Goal: Check status: Check status

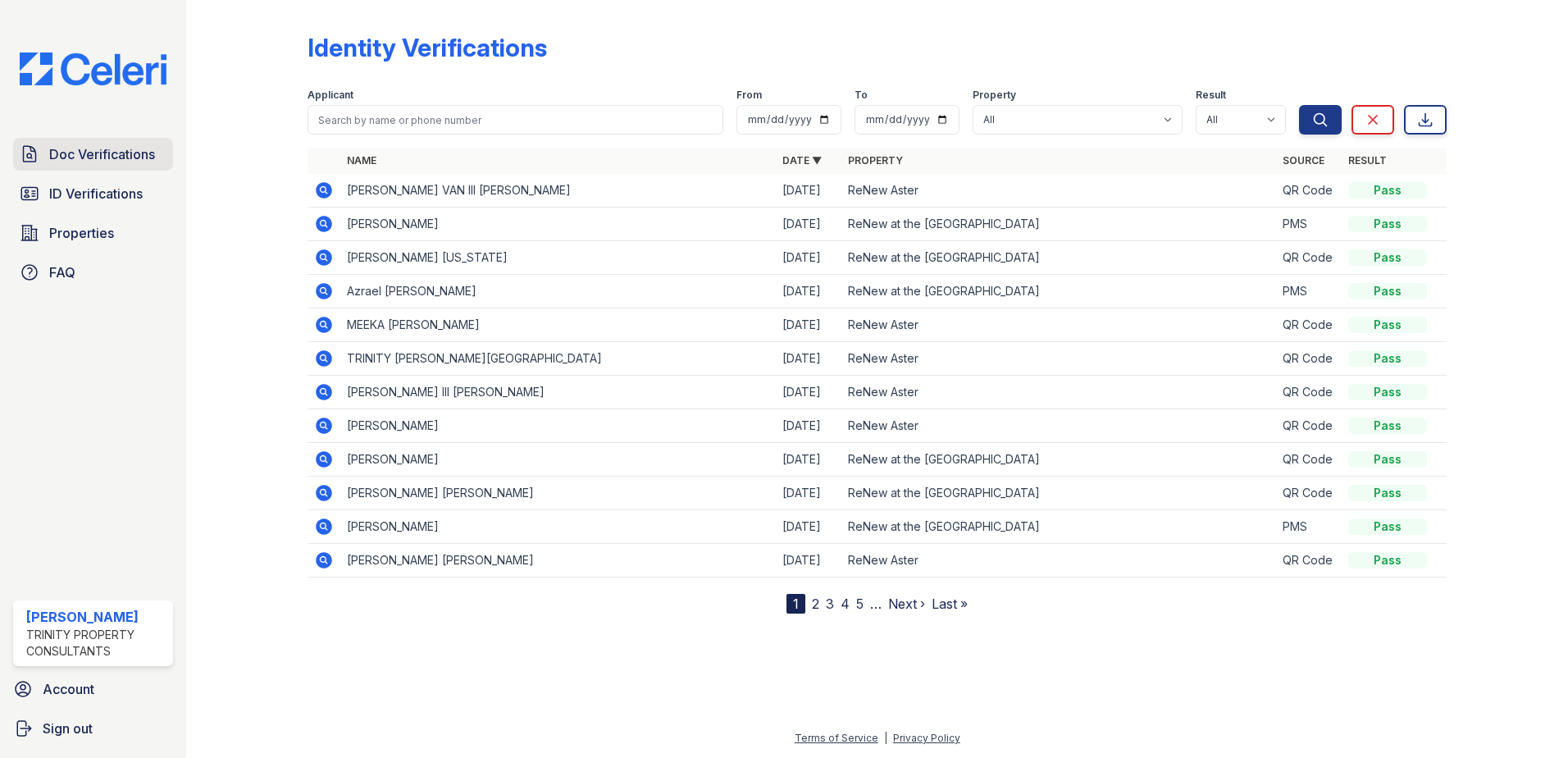
click at [101, 162] on span "Doc Verifications" at bounding box center [102, 154] width 106 height 20
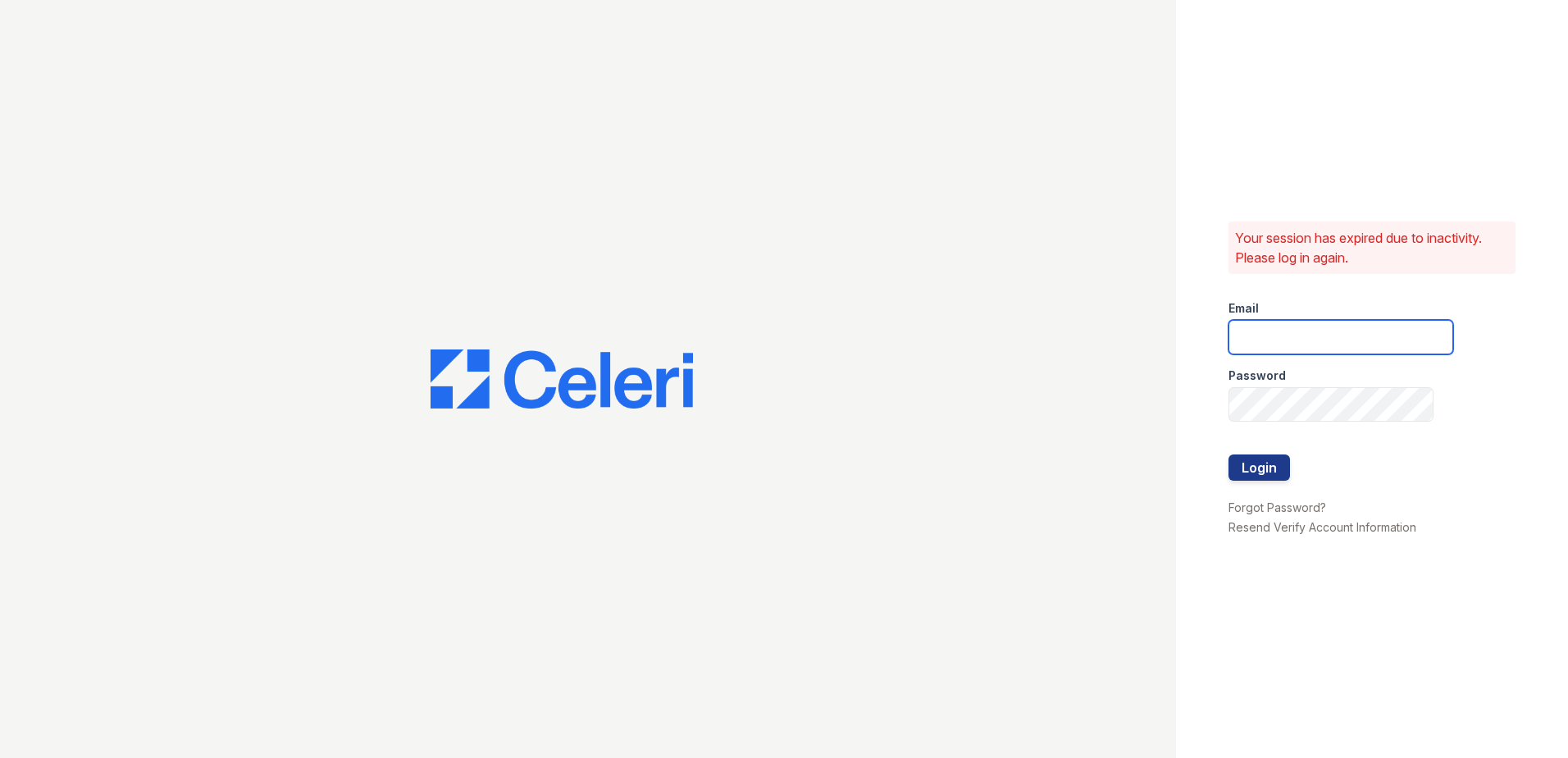
click at [1274, 344] on input "email" at bounding box center [1341, 337] width 224 height 34
type input "ejones@trinity-pm.com"
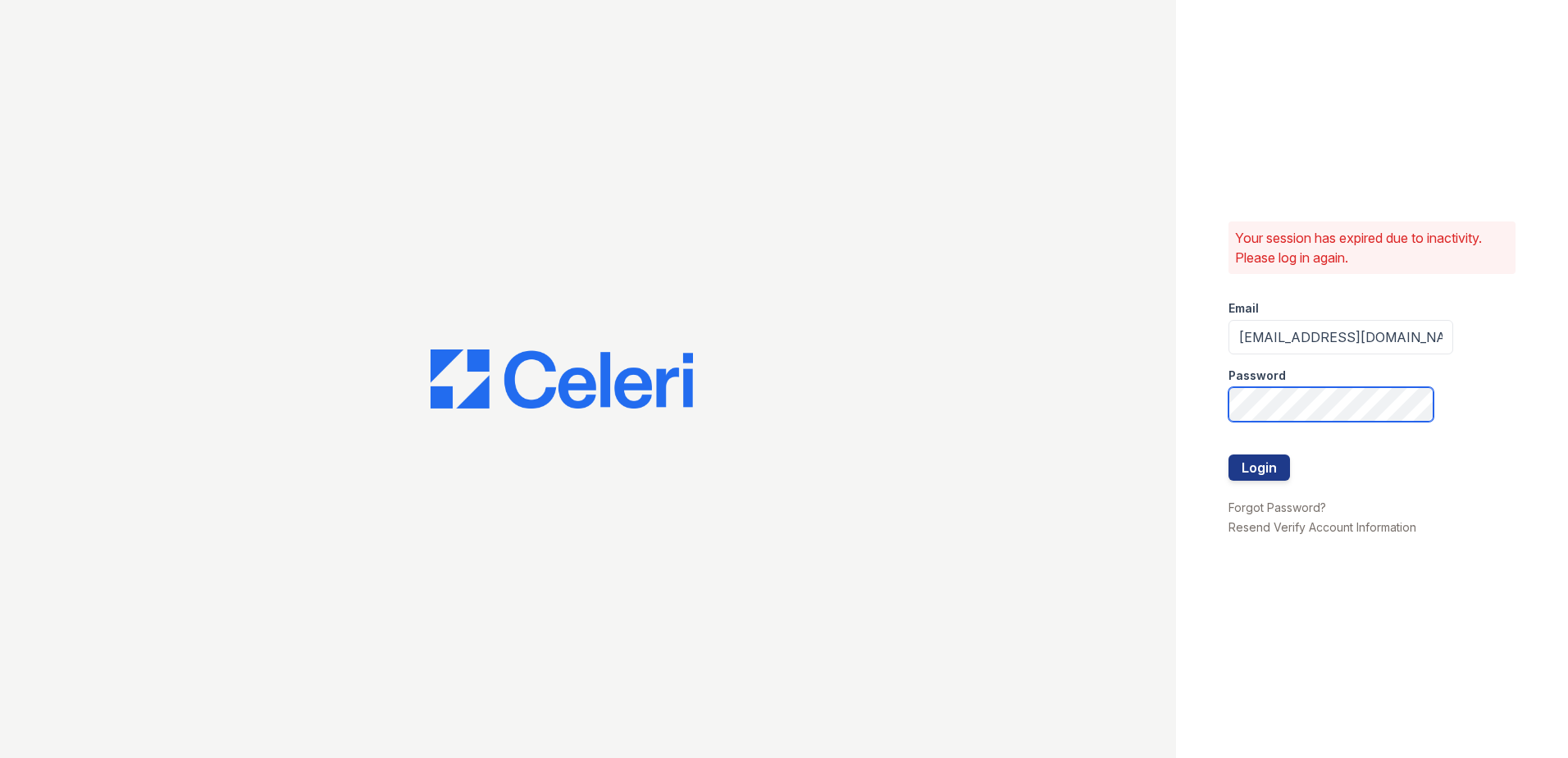
click at [1229, 454] on button "Login" at bounding box center [1259, 467] width 61 height 26
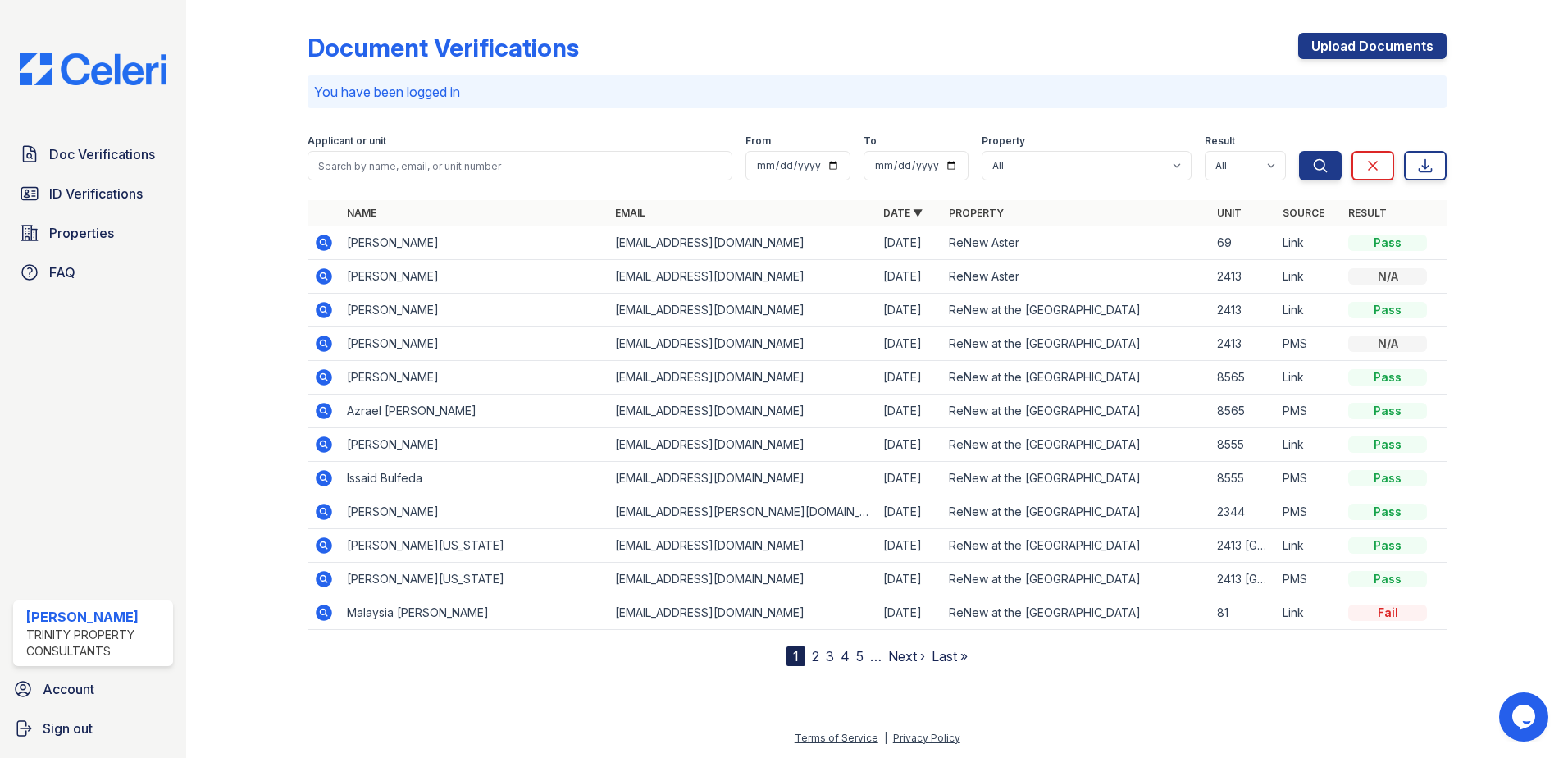
click at [326, 237] on icon at bounding box center [324, 243] width 17 height 17
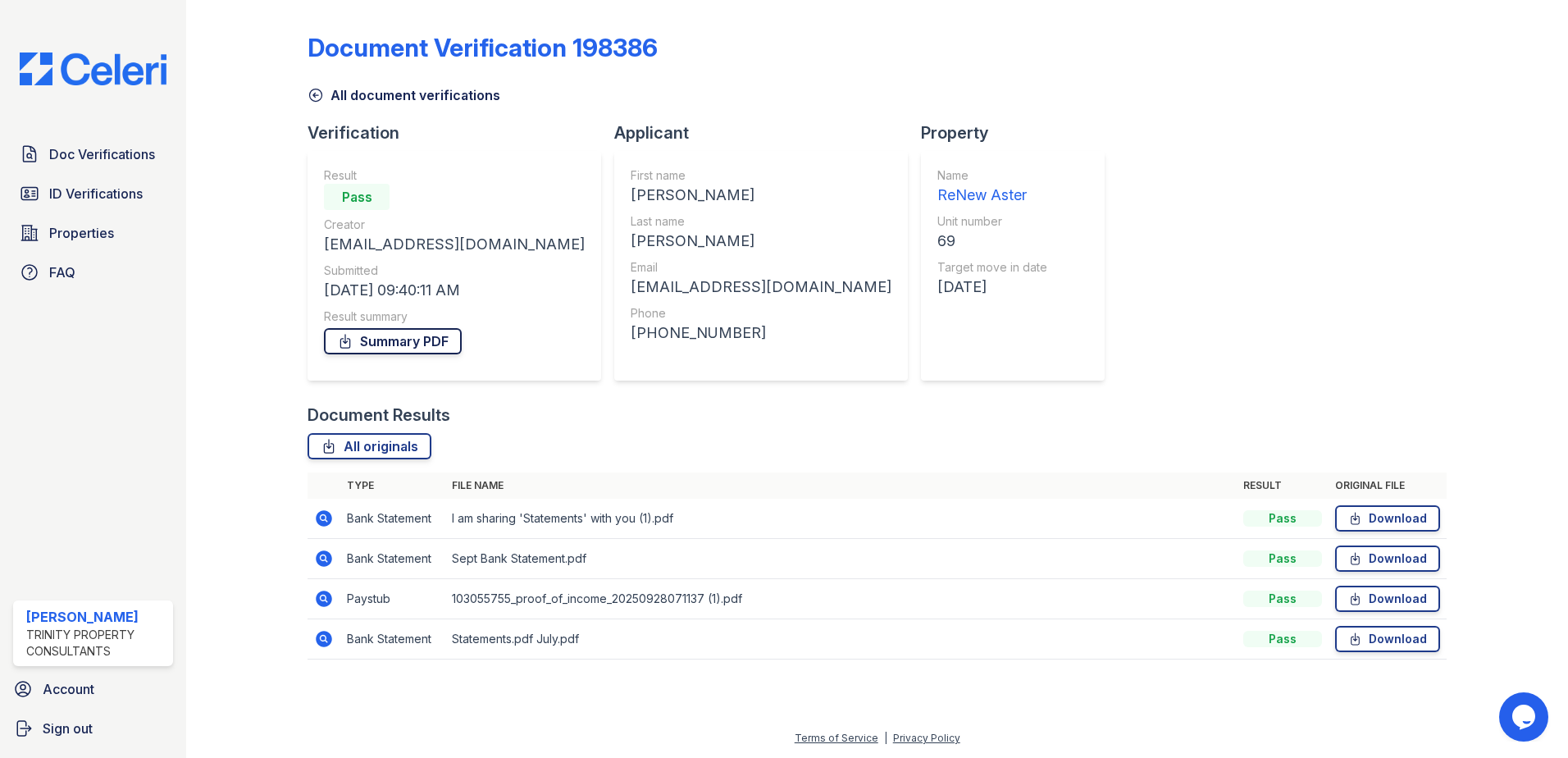
click at [424, 343] on link "Summary PDF" at bounding box center [393, 341] width 138 height 26
click at [82, 199] on span "ID Verifications" at bounding box center [96, 193] width 94 height 20
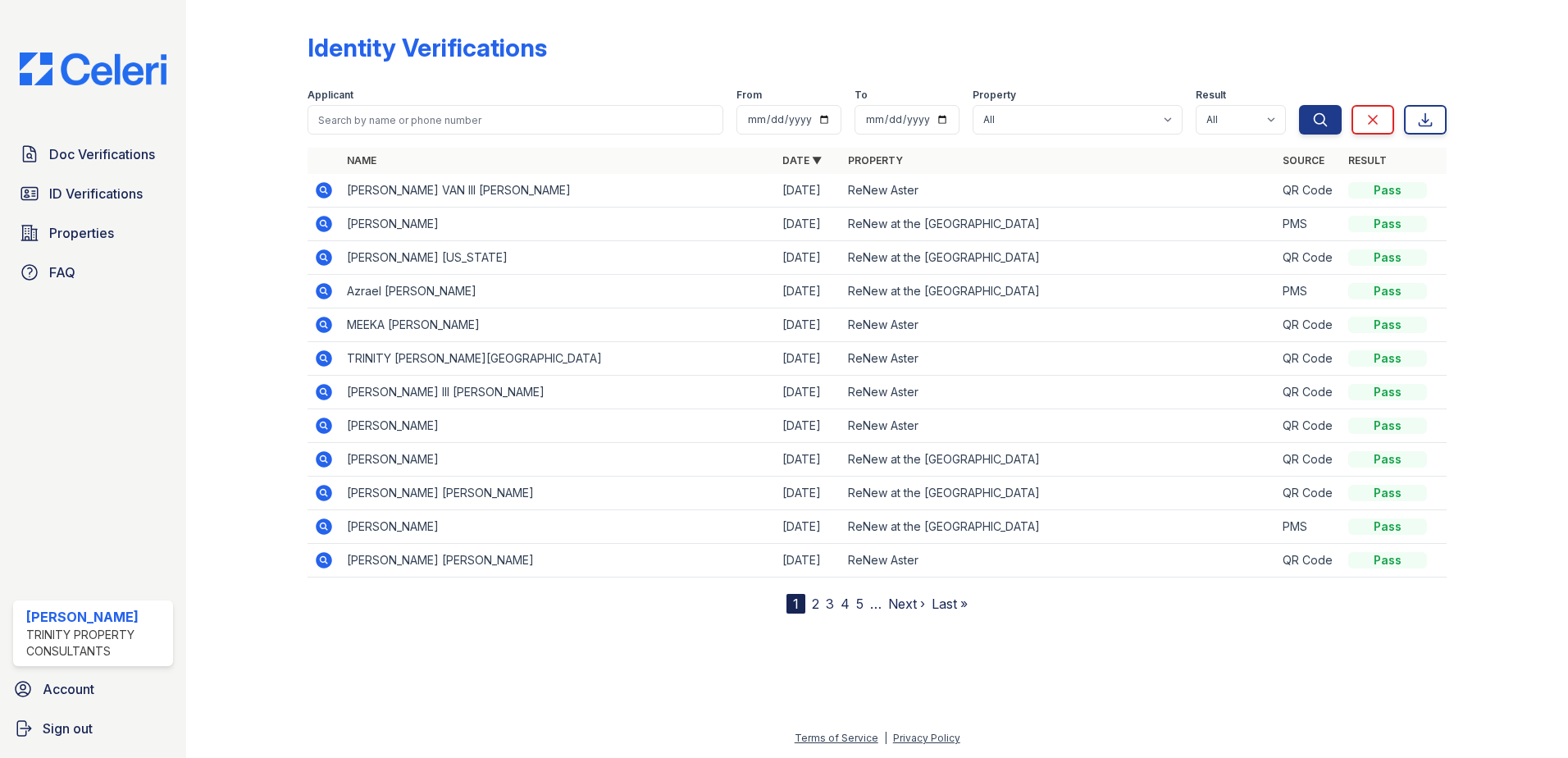
click at [328, 193] on icon at bounding box center [324, 190] width 20 height 20
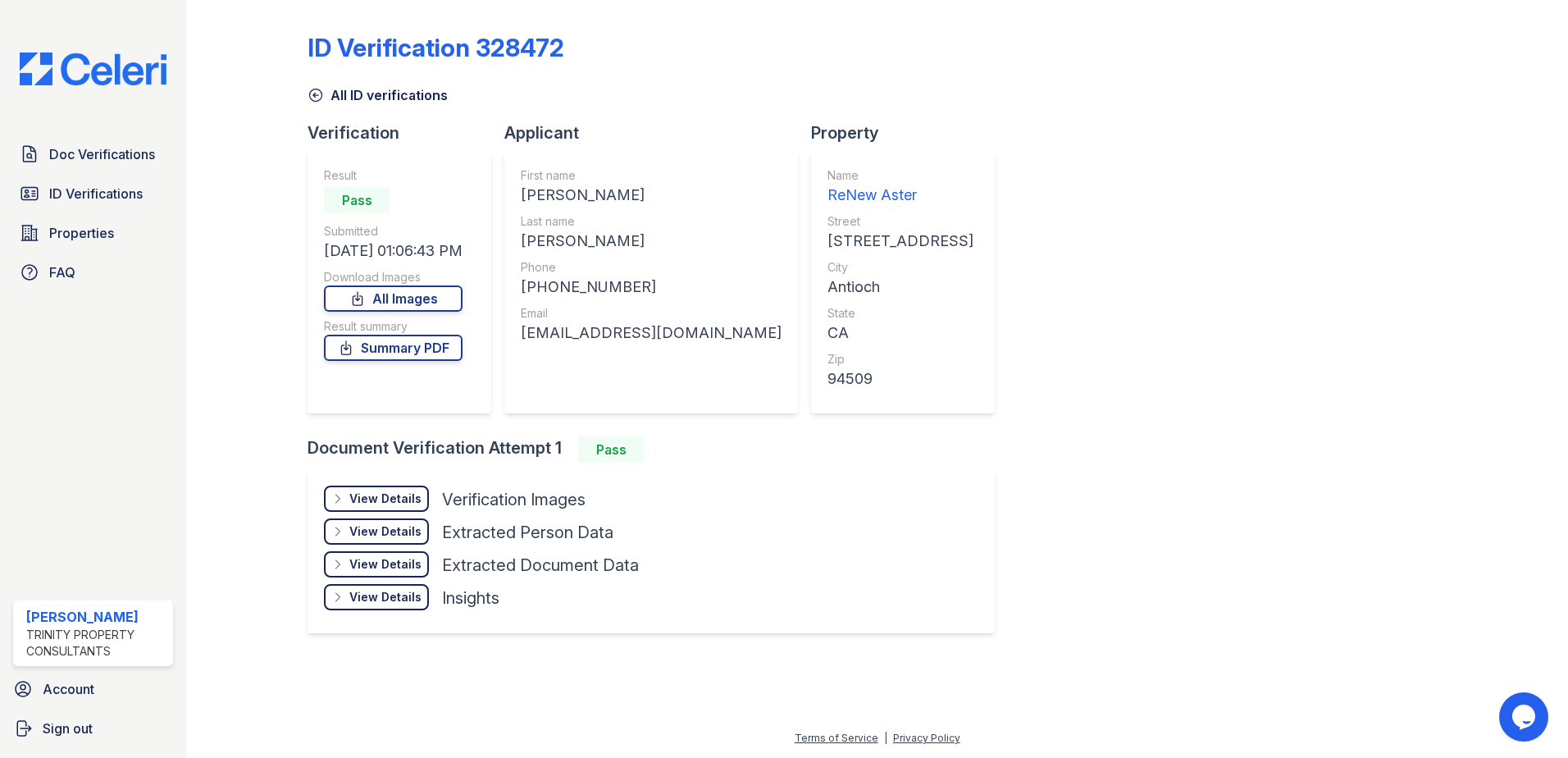
click at [386, 499] on div "View Details" at bounding box center [385, 499] width 72 height 17
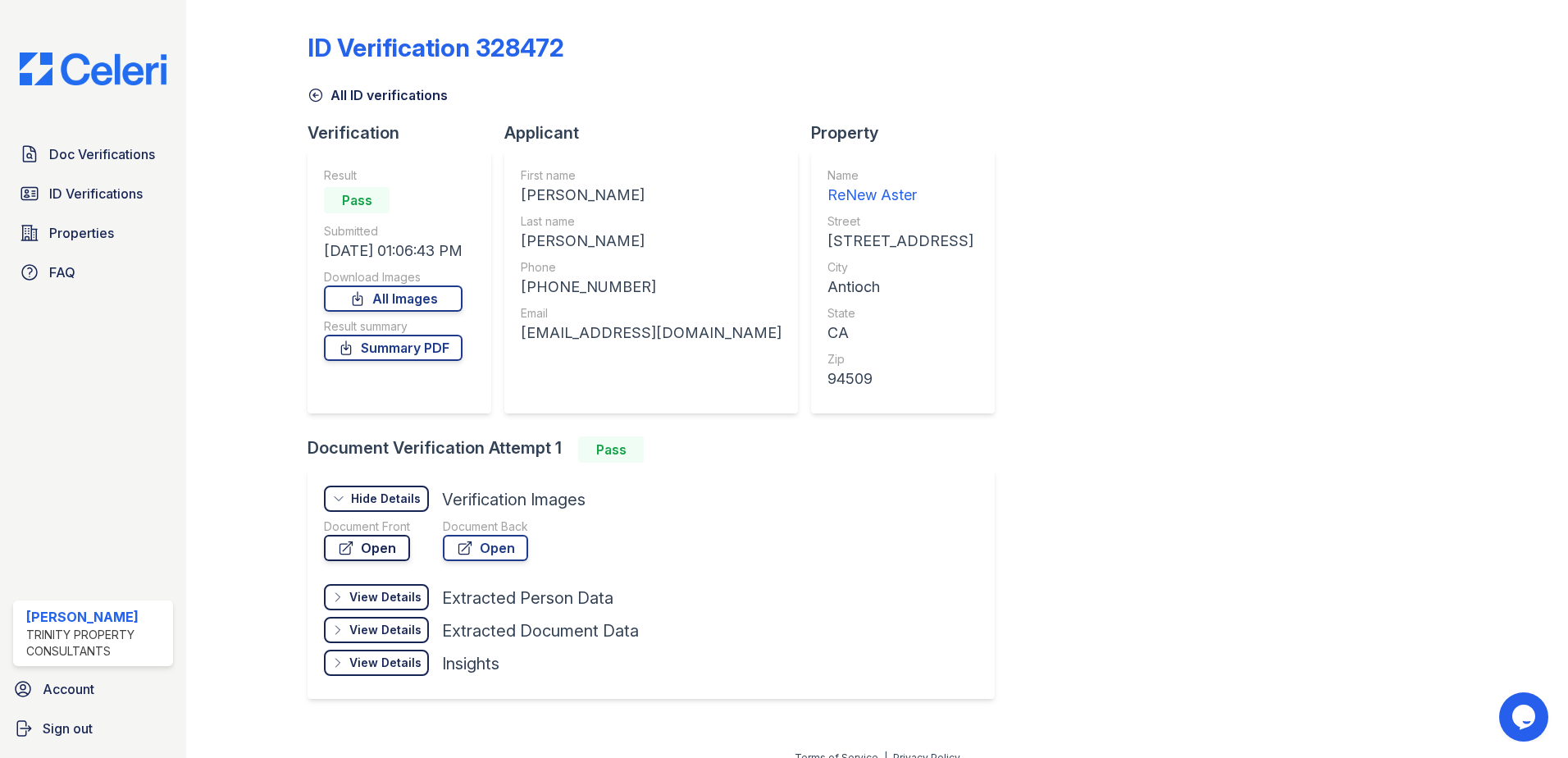
click at [401, 549] on link "Open" at bounding box center [367, 547] width 86 height 26
click at [113, 156] on span "Doc Verifications" at bounding box center [102, 154] width 106 height 20
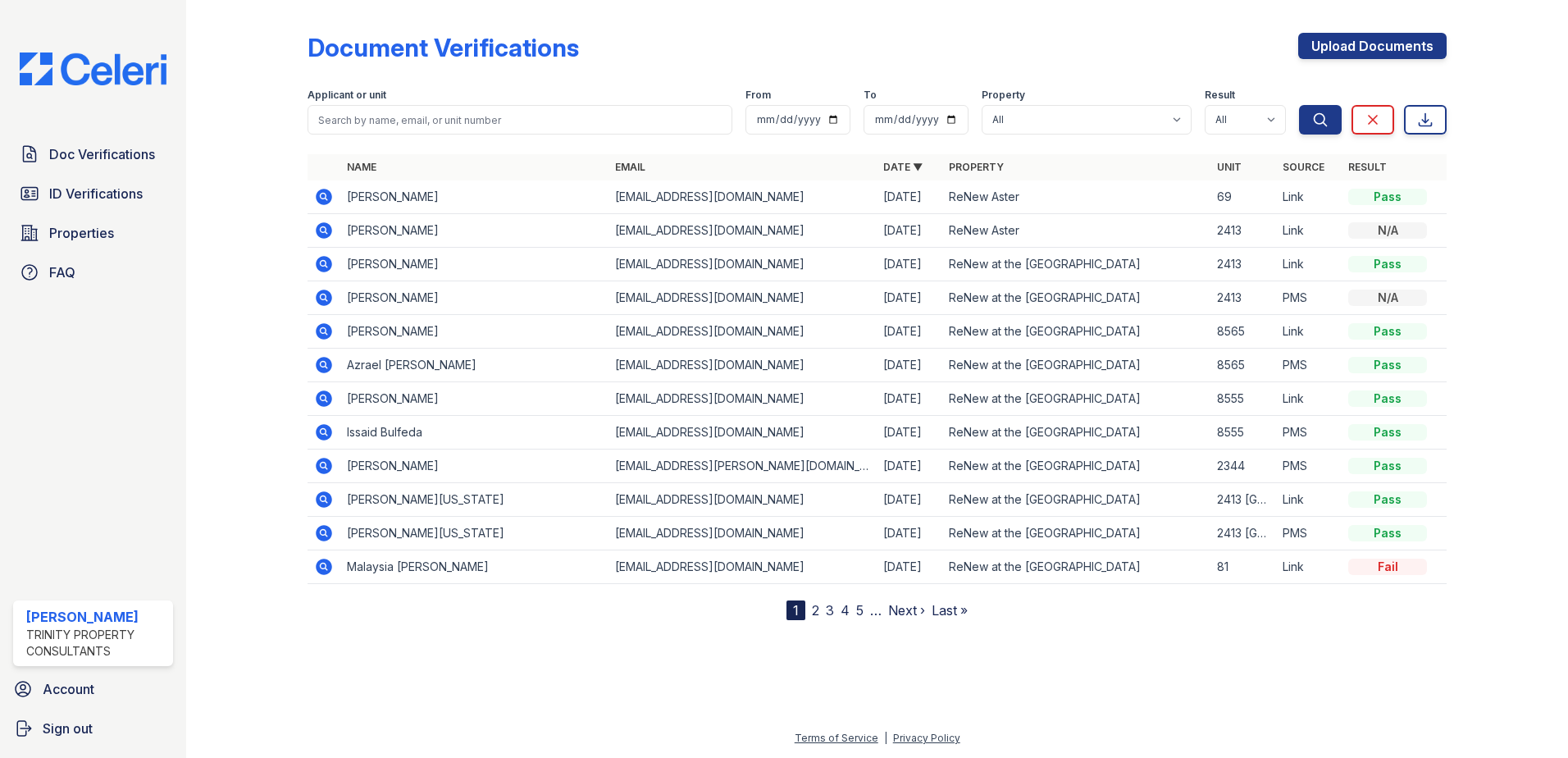
click at [328, 437] on icon at bounding box center [324, 432] width 17 height 17
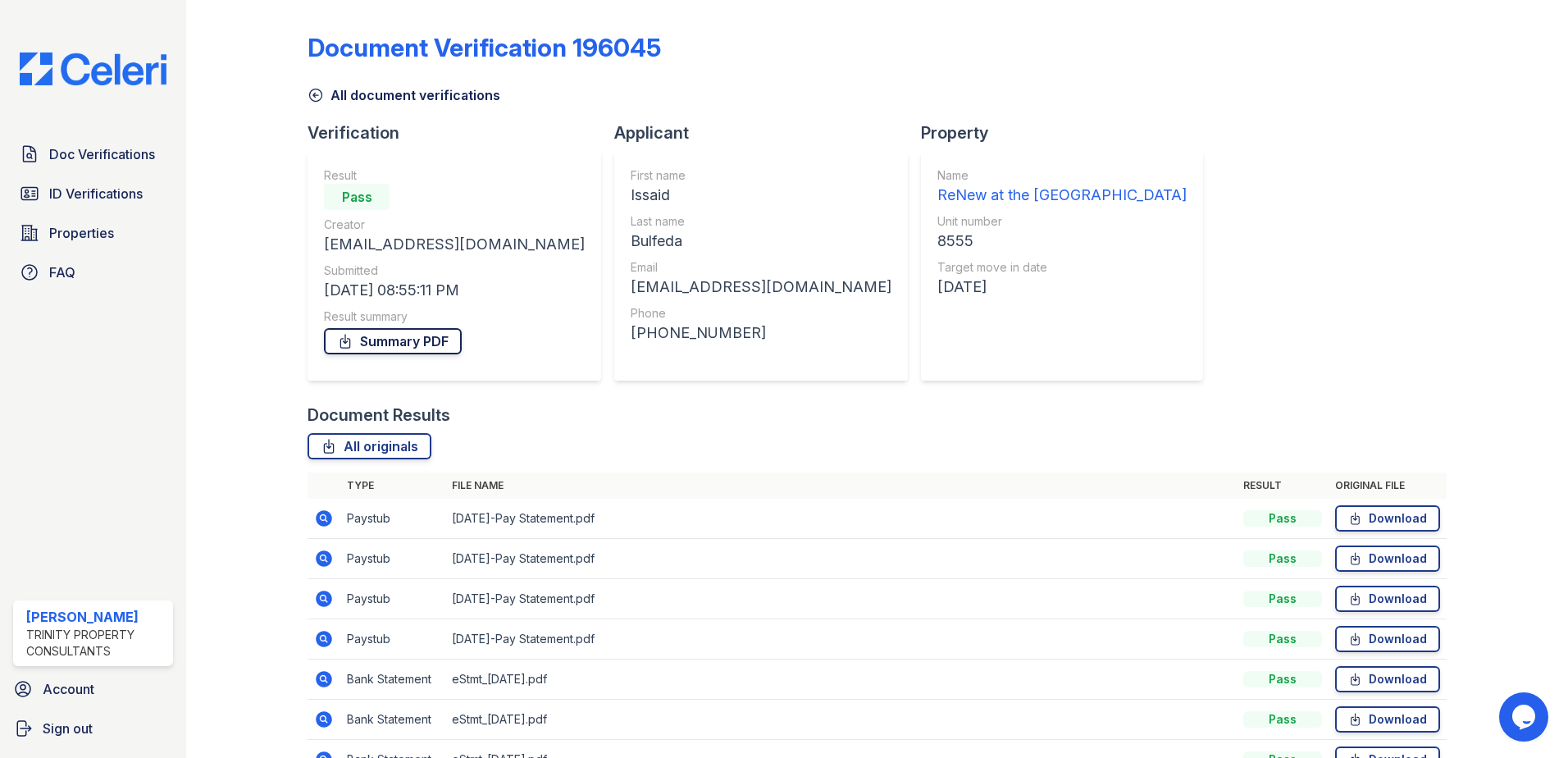
click at [435, 348] on link "Summary PDF" at bounding box center [393, 341] width 138 height 26
click at [99, 156] on span "Doc Verifications" at bounding box center [102, 154] width 106 height 20
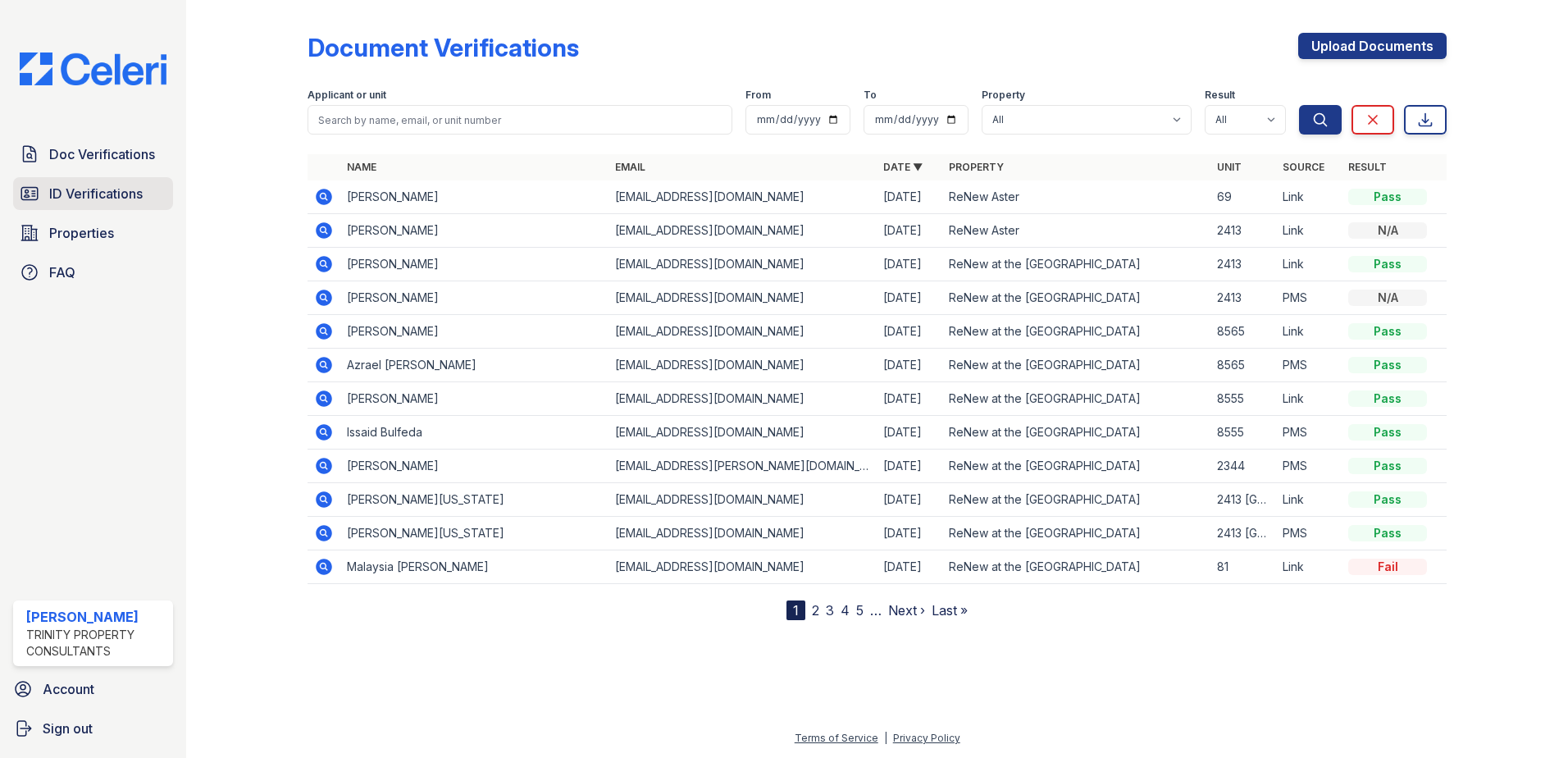
click at [115, 199] on span "ID Verifications" at bounding box center [96, 193] width 94 height 20
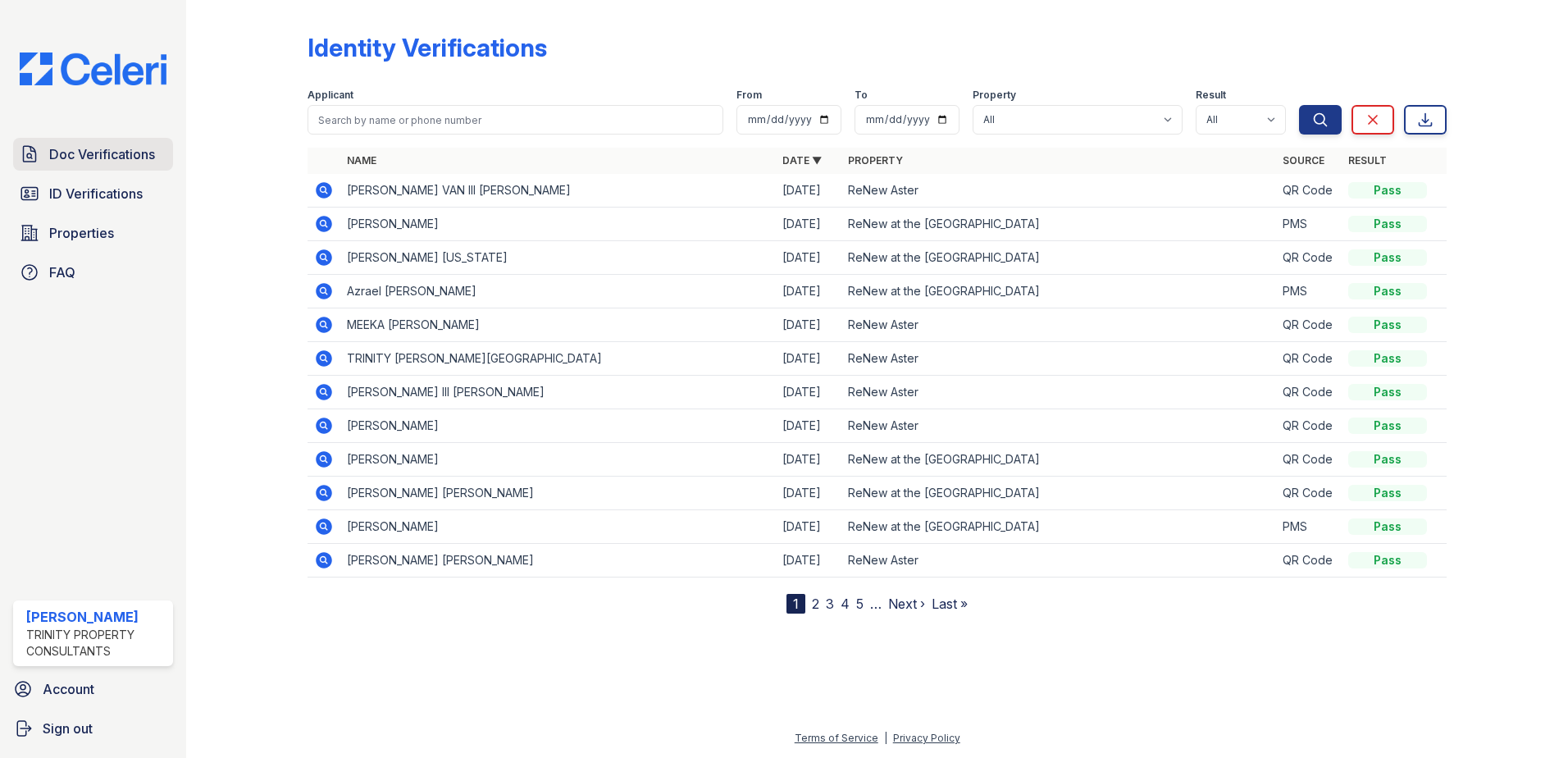
click at [137, 157] on span "Doc Verifications" at bounding box center [102, 154] width 106 height 20
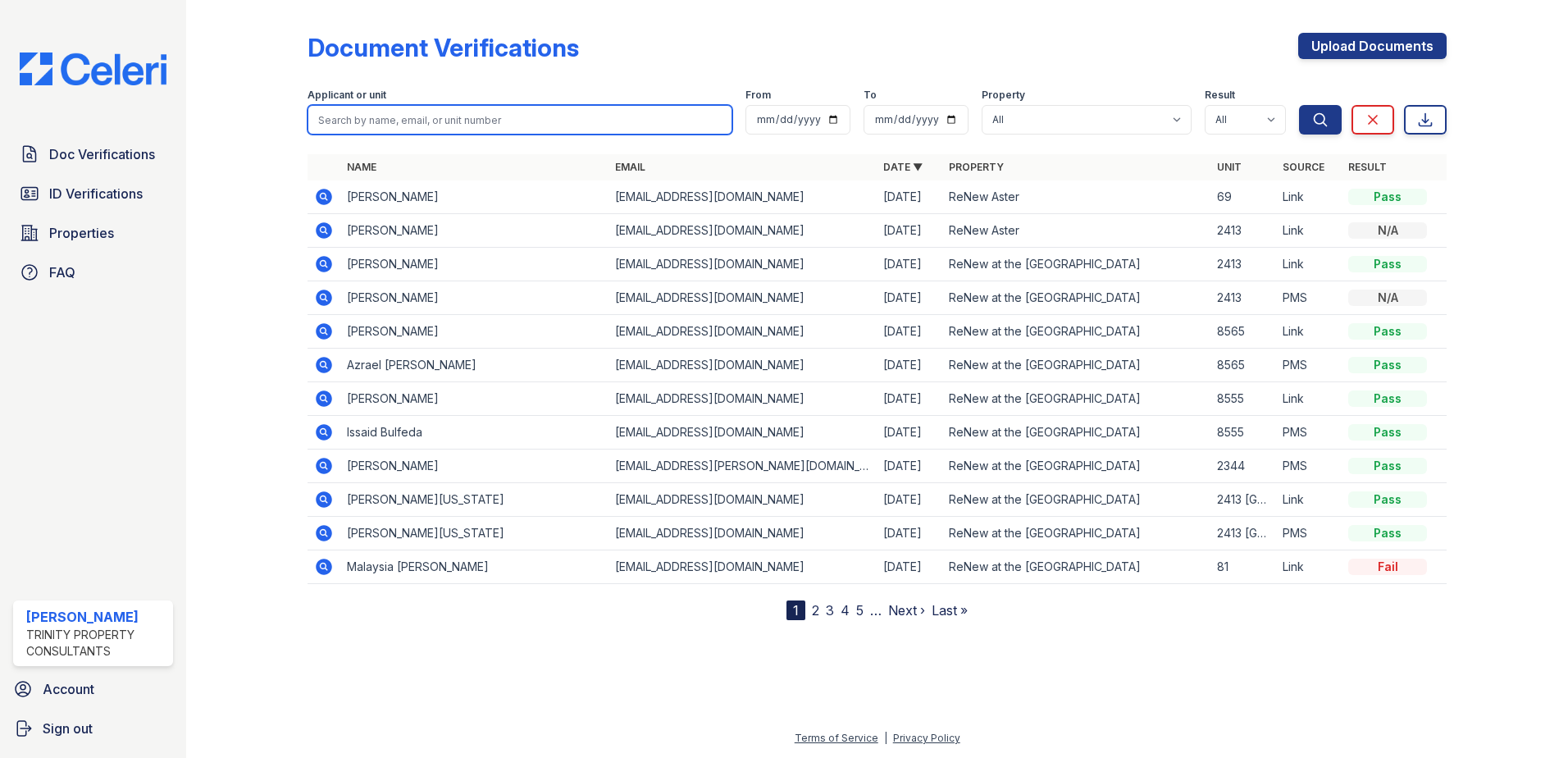
click at [429, 114] on input "search" at bounding box center [519, 119] width 425 height 29
type input "e"
click at [325, 404] on icon at bounding box center [324, 399] width 17 height 17
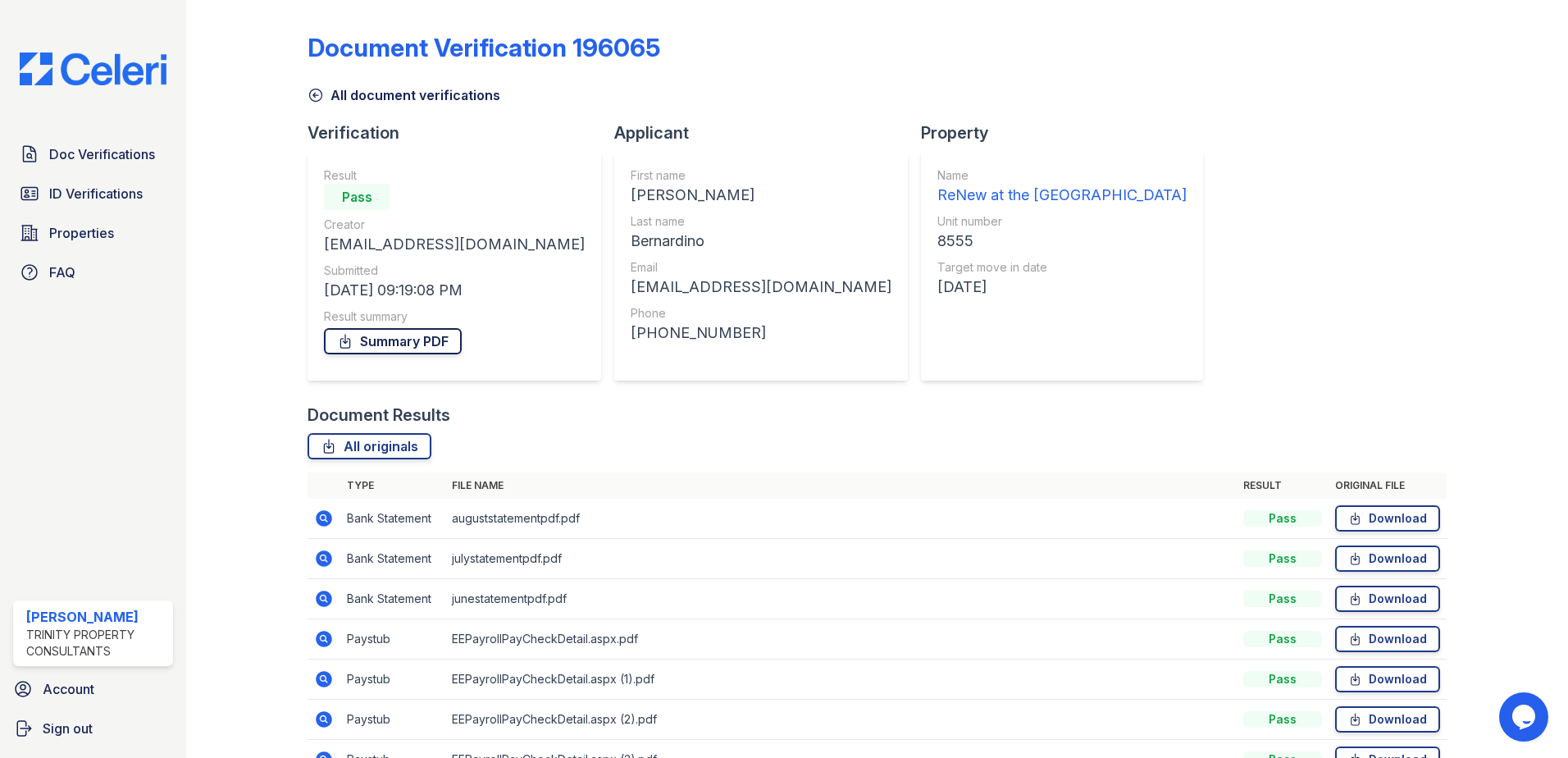
click at [384, 348] on link "Summary PDF" at bounding box center [393, 341] width 138 height 26
click at [83, 195] on span "ID Verifications" at bounding box center [96, 193] width 94 height 20
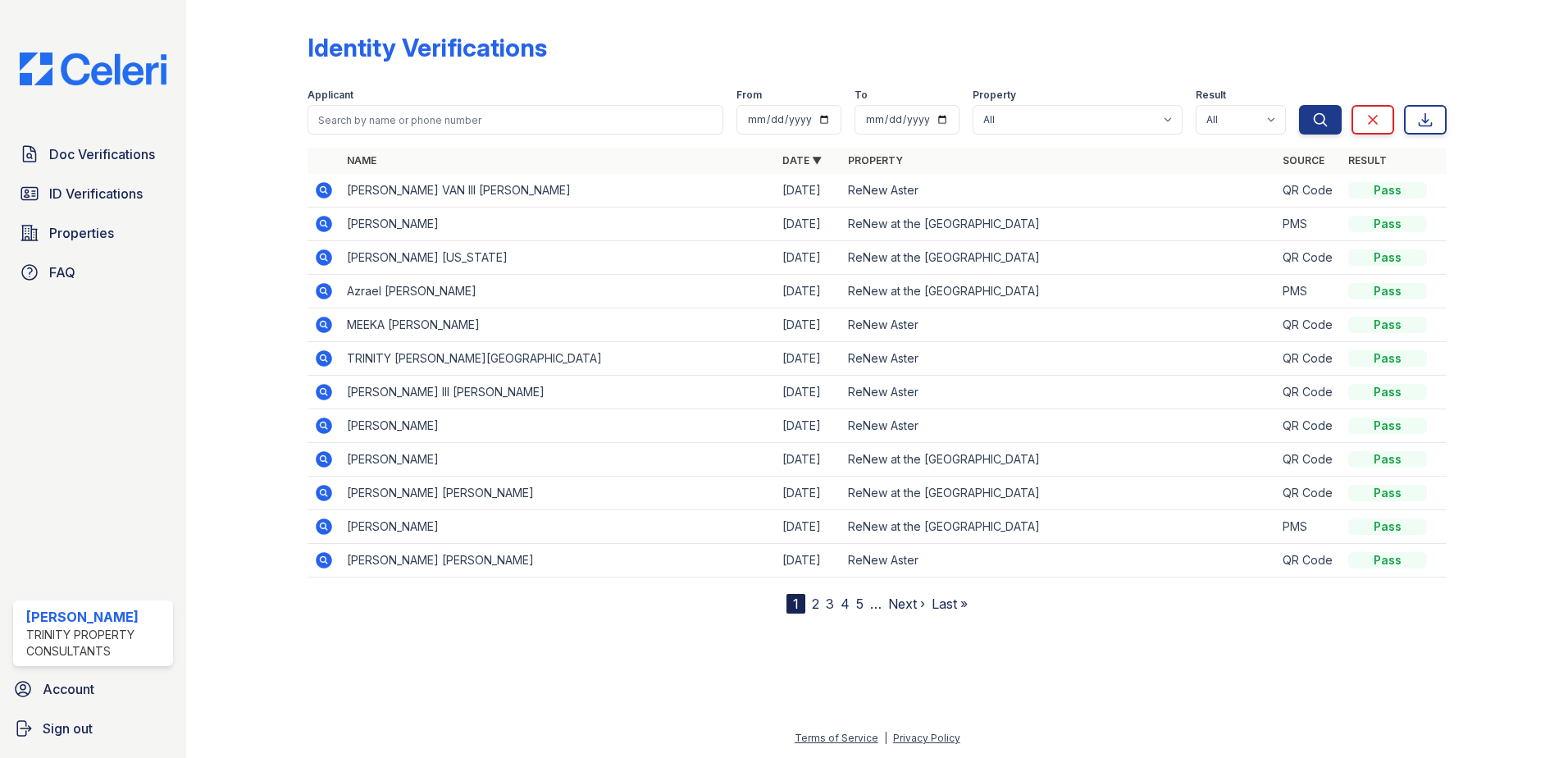
click at [322, 493] on icon at bounding box center [322, 492] width 4 height 4
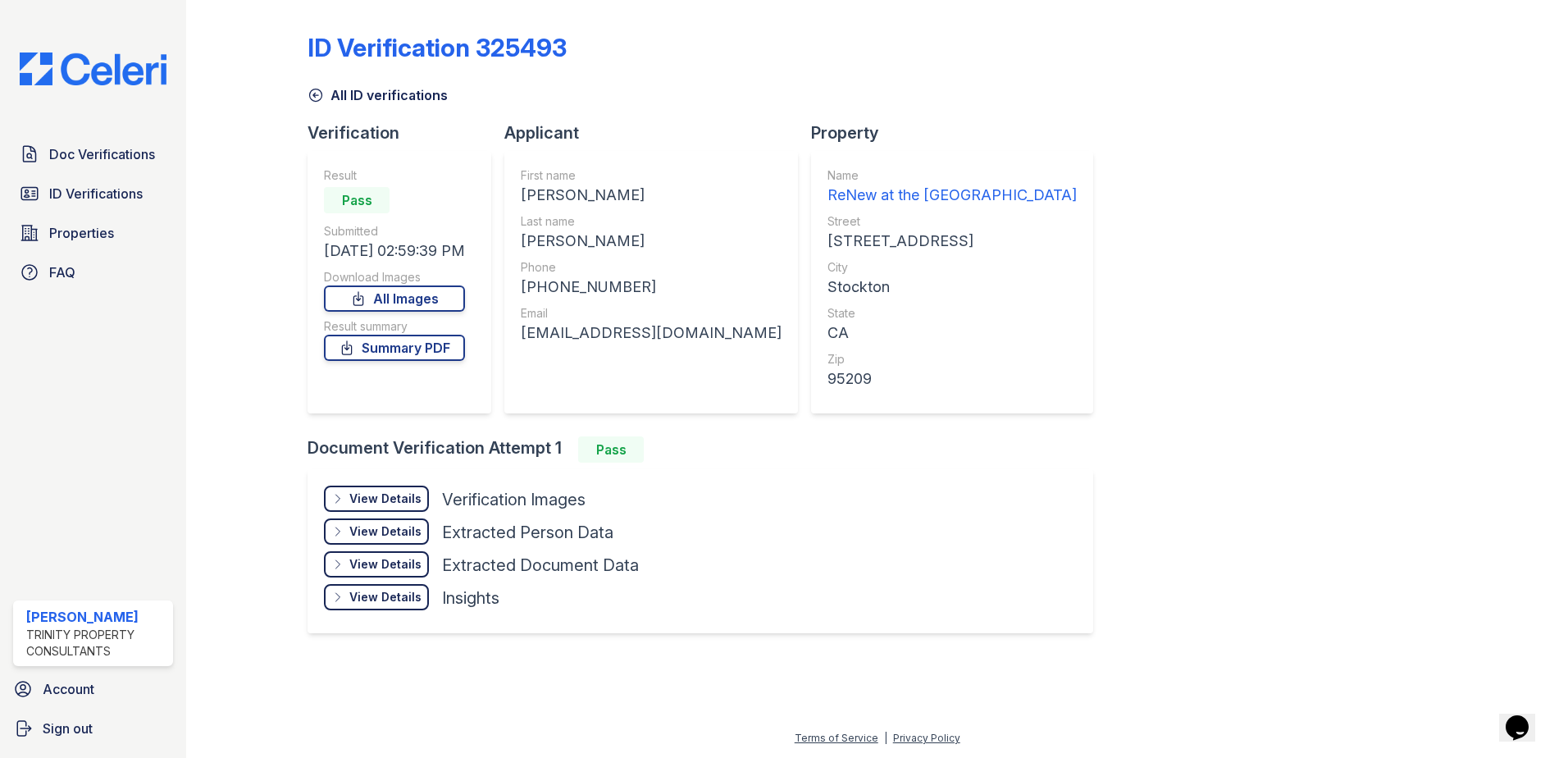
click at [414, 503] on div "View Details" at bounding box center [385, 499] width 72 height 17
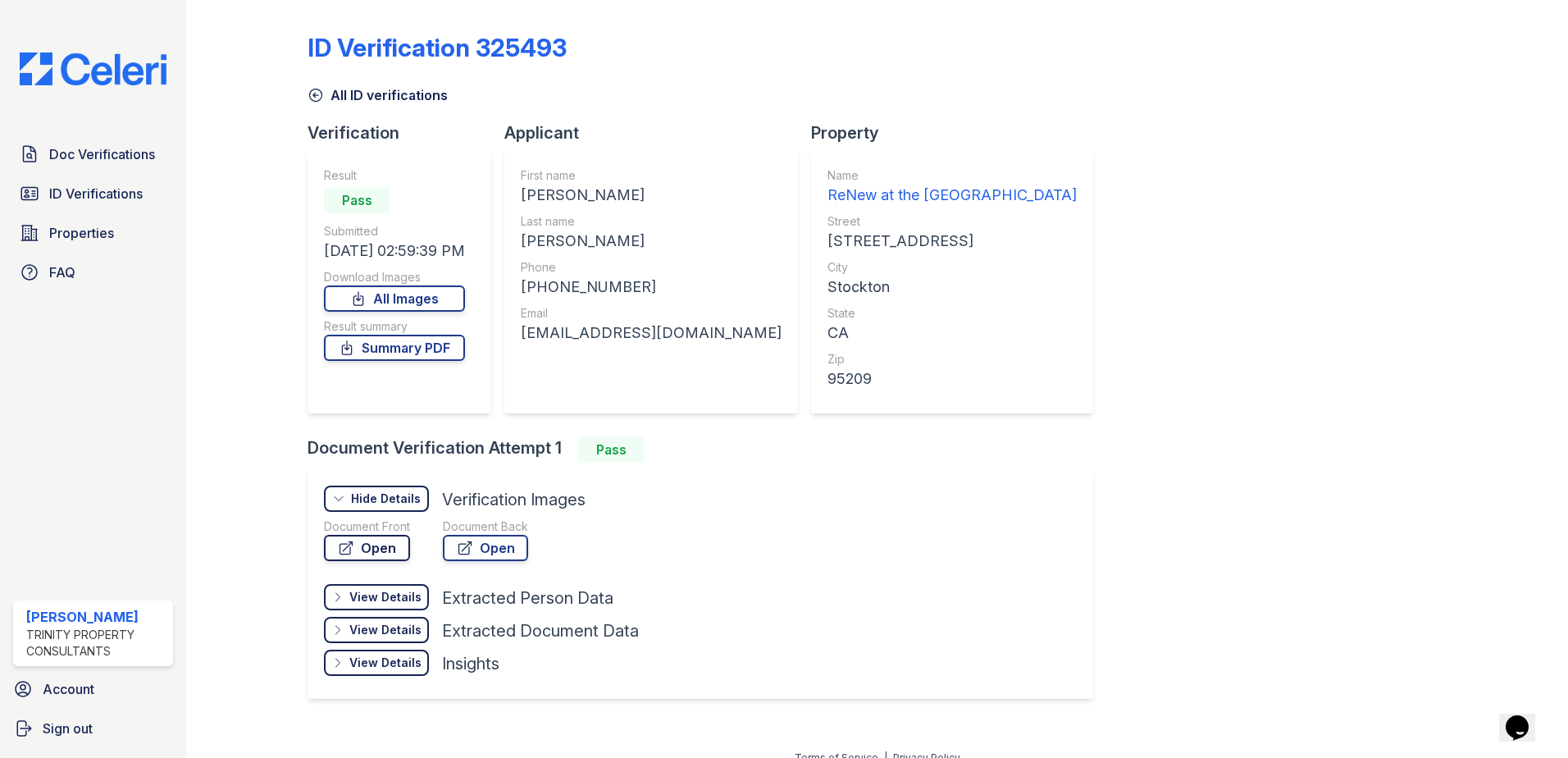
click at [383, 550] on link "Open" at bounding box center [367, 547] width 86 height 26
click at [404, 351] on link "Summary PDF" at bounding box center [395, 348] width 141 height 26
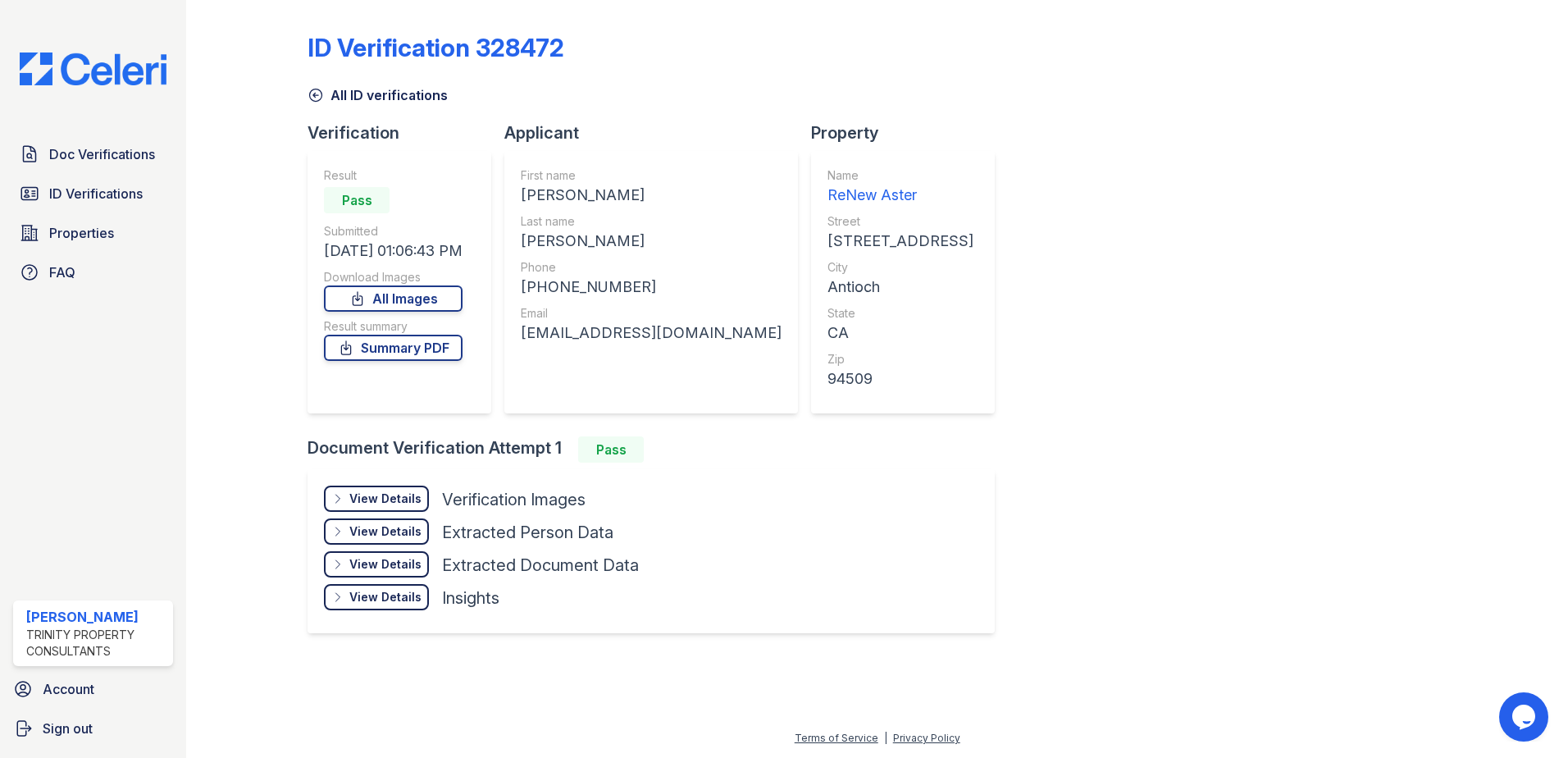
click at [410, 503] on div "View Details" at bounding box center [385, 499] width 72 height 17
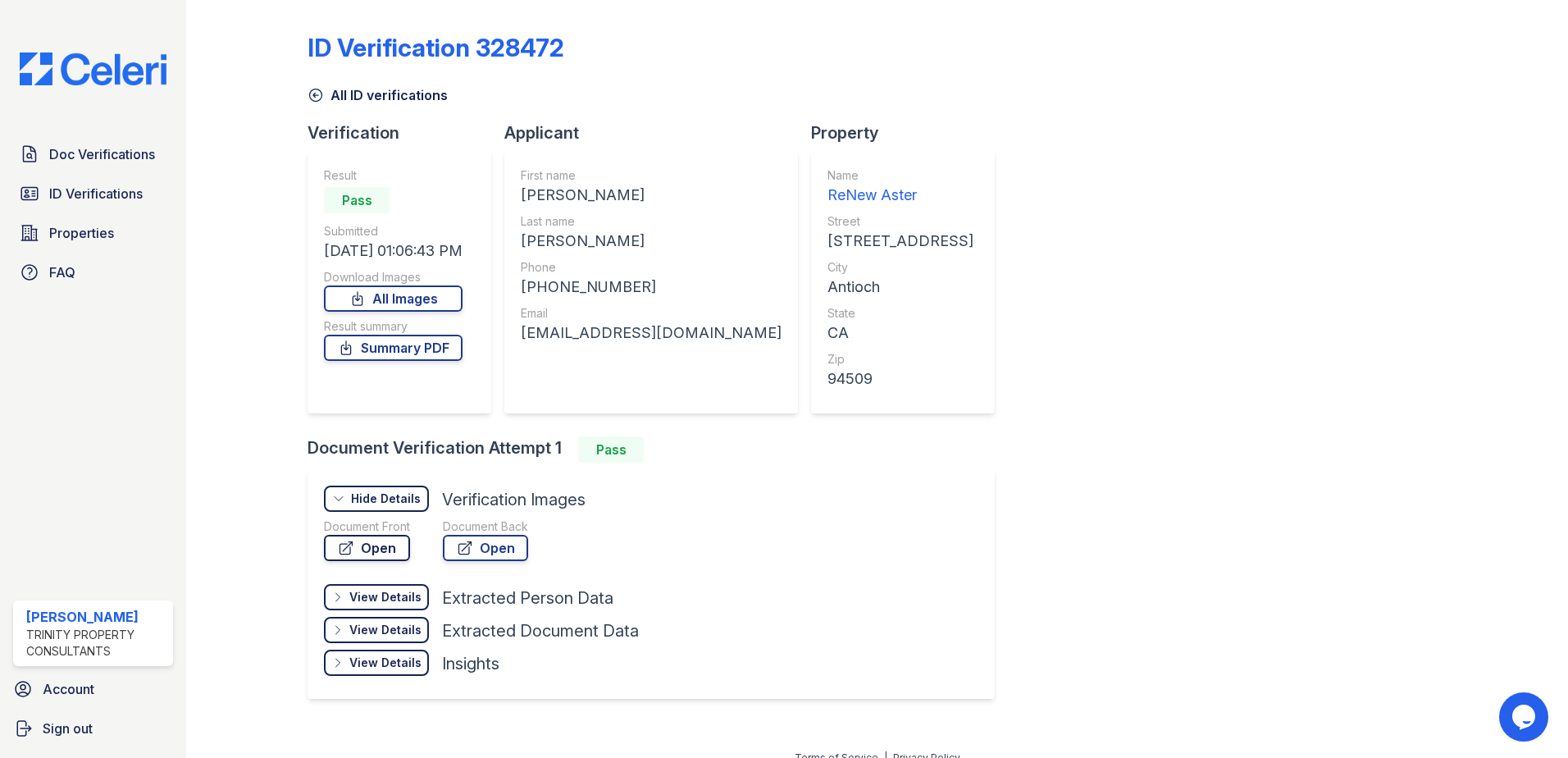
click at [391, 546] on link "Open" at bounding box center [367, 547] width 86 height 26
click at [89, 200] on span "ID Verifications" at bounding box center [96, 193] width 94 height 20
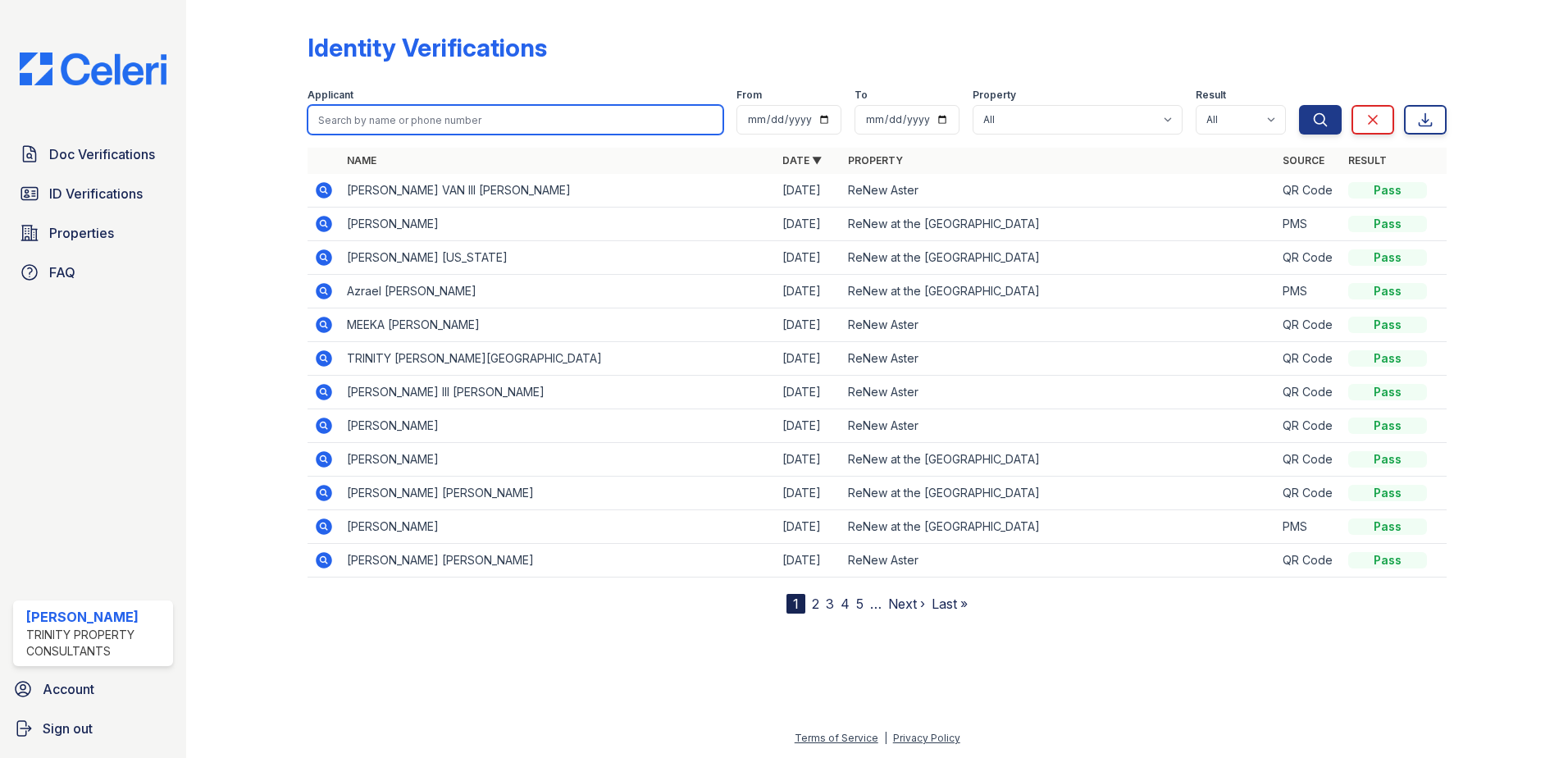
click at [436, 121] on input "search" at bounding box center [515, 119] width 415 height 29
click at [328, 462] on icon at bounding box center [324, 460] width 20 height 20
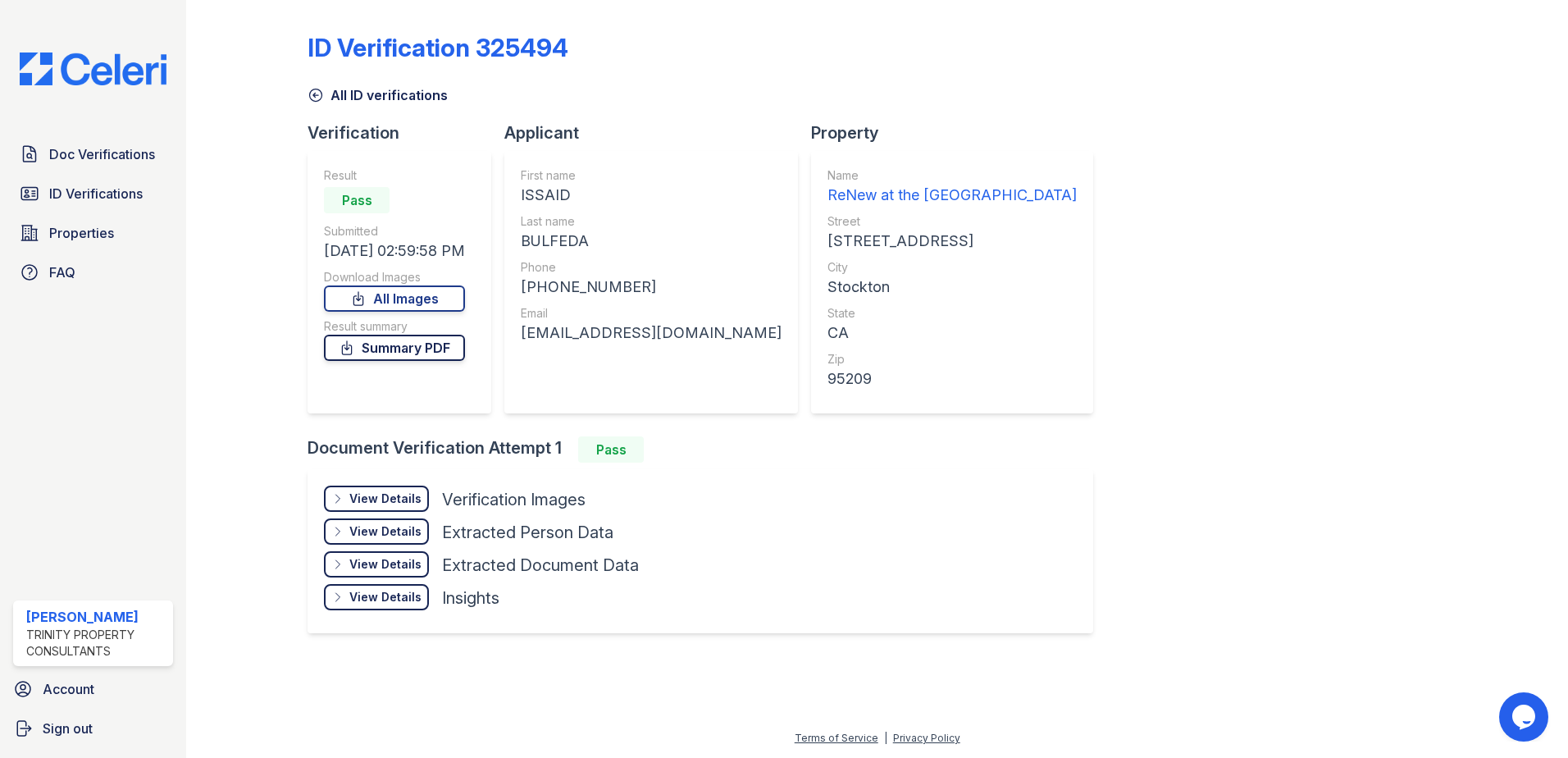
click at [428, 341] on link "Summary PDF" at bounding box center [395, 348] width 141 height 26
click at [390, 487] on div "View Details Details" at bounding box center [376, 498] width 105 height 26
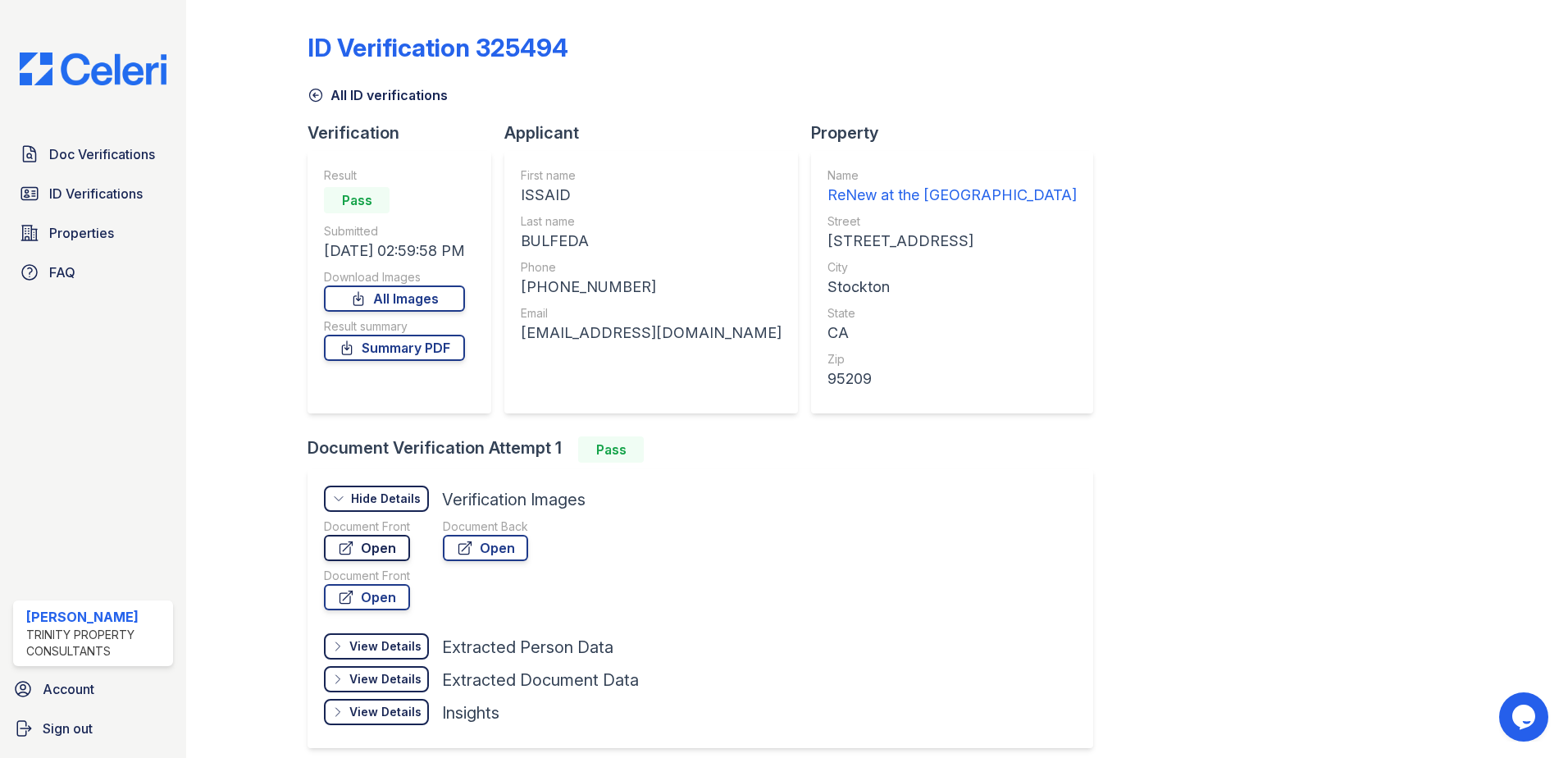
click at [389, 550] on link "Open" at bounding box center [367, 547] width 86 height 26
click at [126, 156] on span "Doc Verifications" at bounding box center [102, 154] width 106 height 20
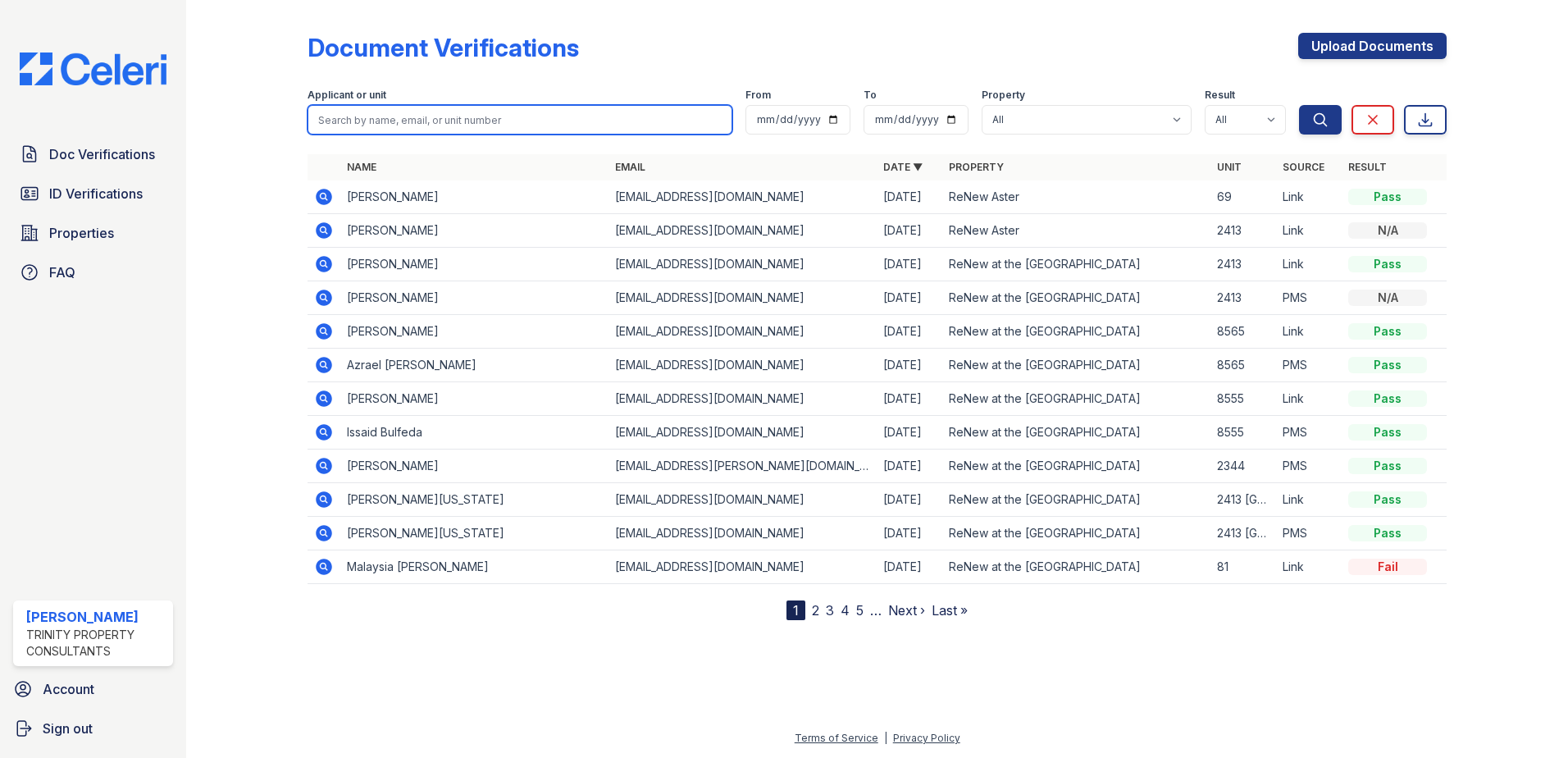
click at [454, 118] on input "search" at bounding box center [519, 119] width 425 height 29
type input "eve"
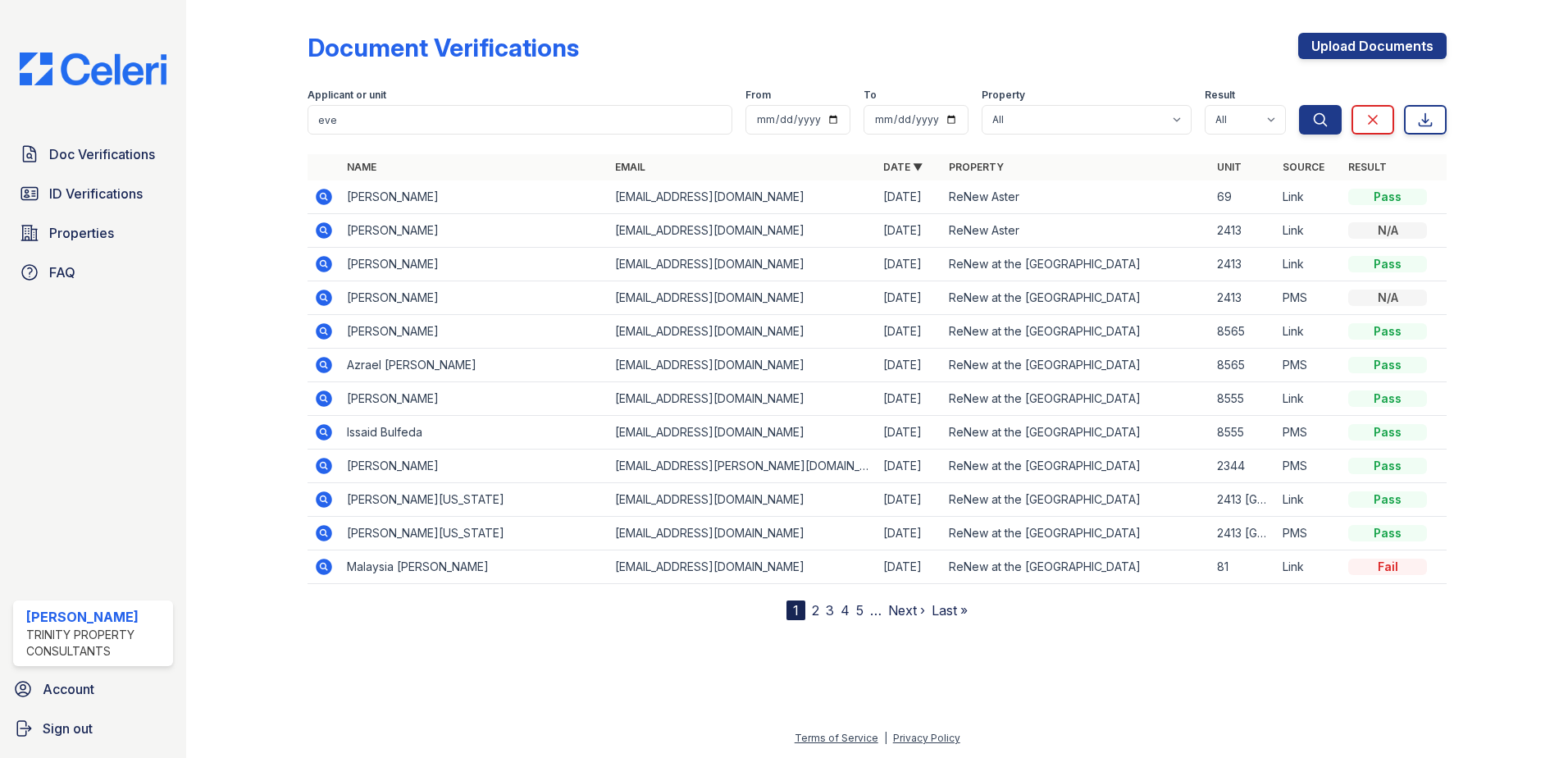
click at [317, 399] on icon at bounding box center [324, 399] width 20 height 20
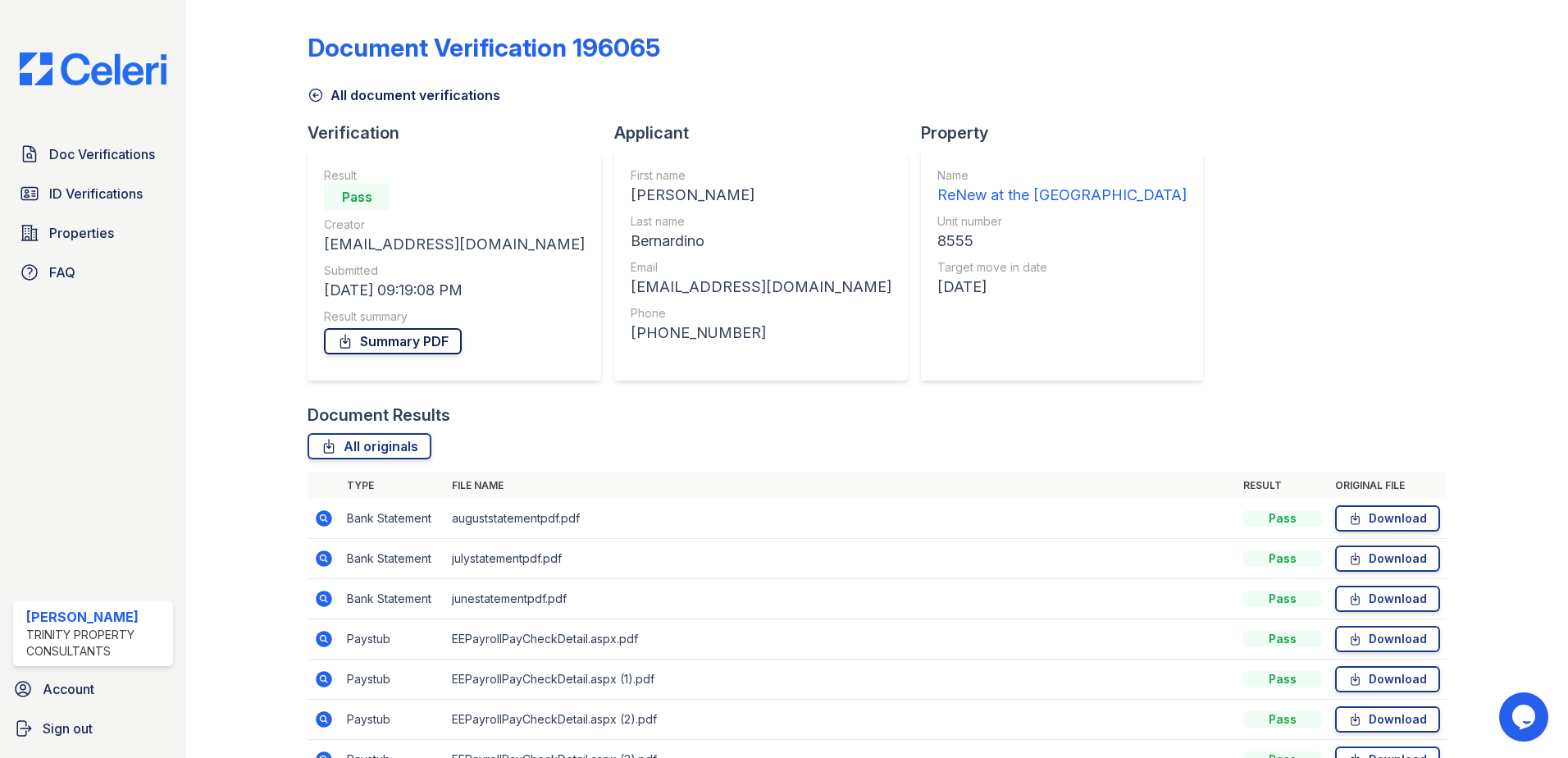
click at [411, 343] on link "Summary PDF" at bounding box center [393, 341] width 138 height 26
click at [1104, 48] on div "Document Verification 196065" at bounding box center [877, 54] width 1139 height 43
